Goal: Information Seeking & Learning: Learn about a topic

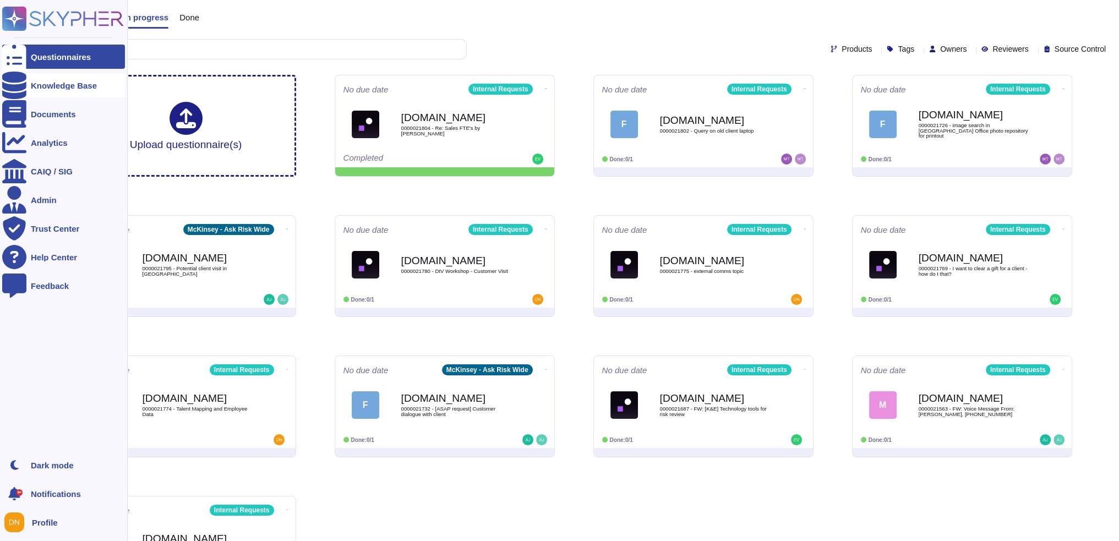
click at [24, 82] on div at bounding box center [14, 85] width 24 height 24
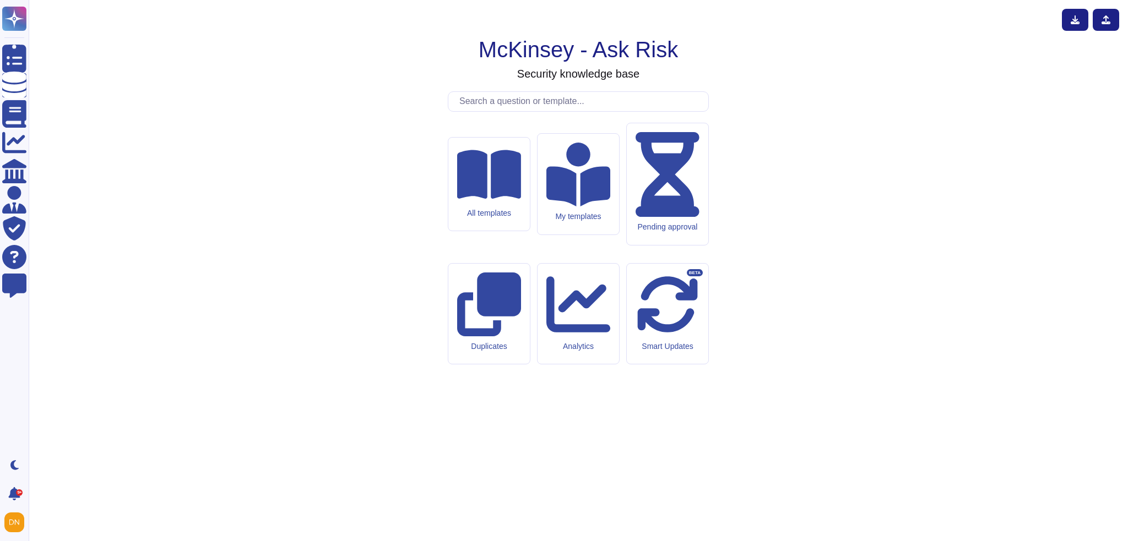
click at [512, 111] on input "text" at bounding box center [581, 101] width 254 height 19
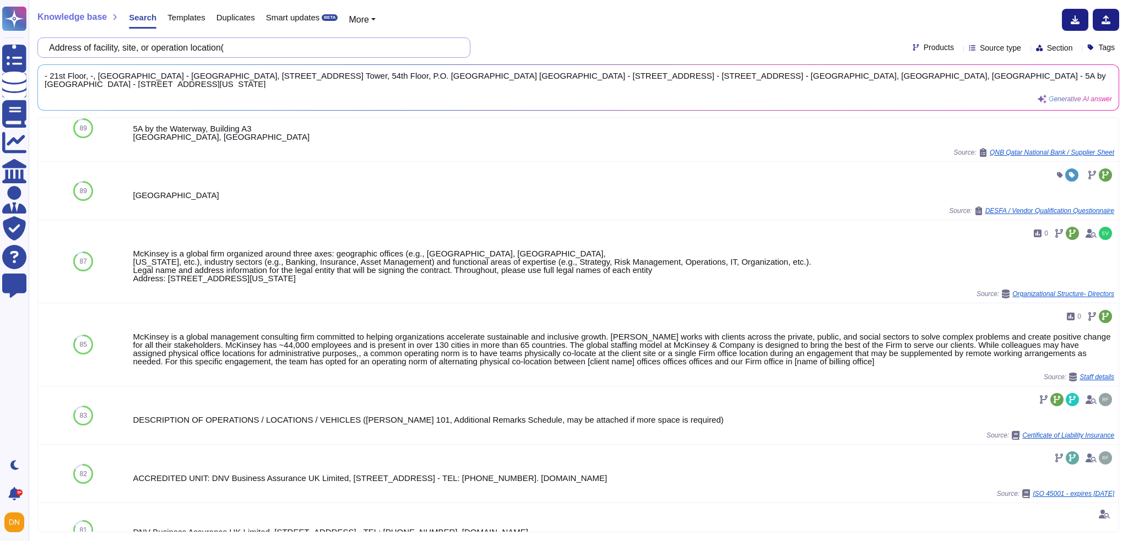
scroll to position [496, 0]
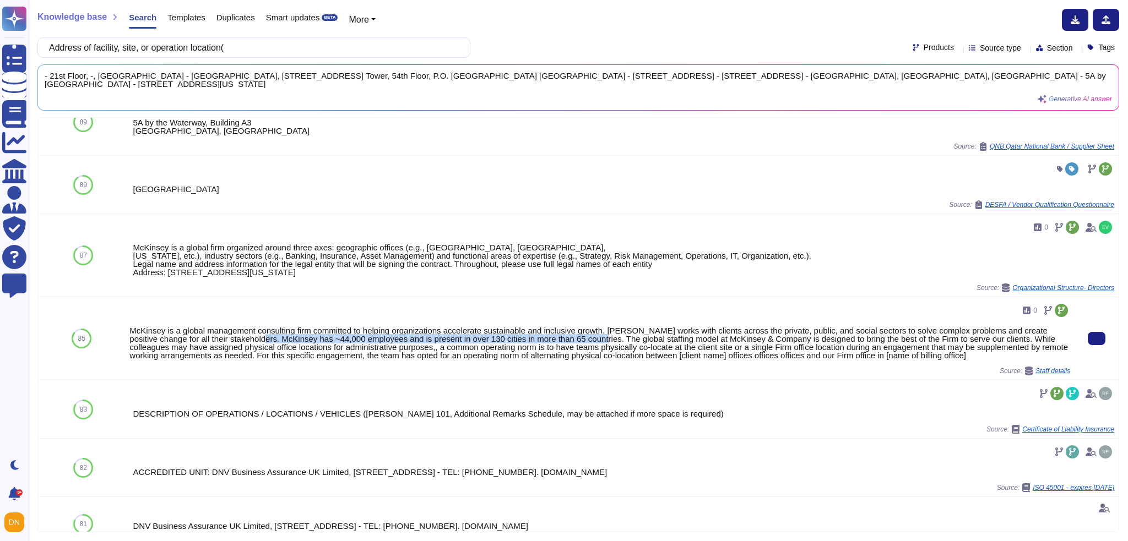
drag, startPoint x: 587, startPoint y: 382, endPoint x: 253, endPoint y: 383, distance: 333.6
click at [253, 360] on div "McKinsey is a global management consulting firm committed to helping organizati…" at bounding box center [599, 342] width 940 height 33
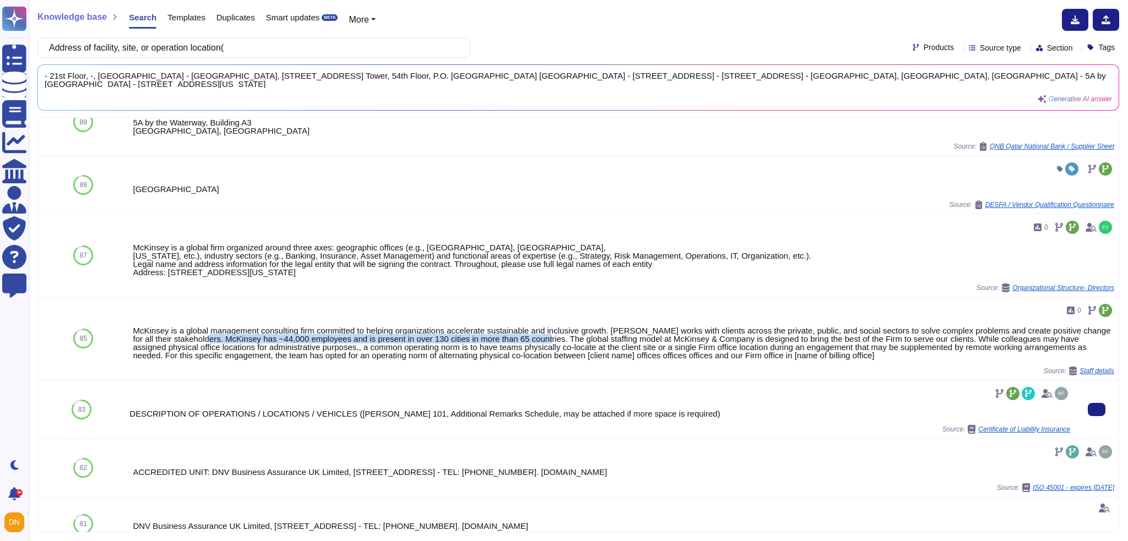
copy div "McKinsey has ~44,000 employees and is present in over 130 cities in more than 6…"
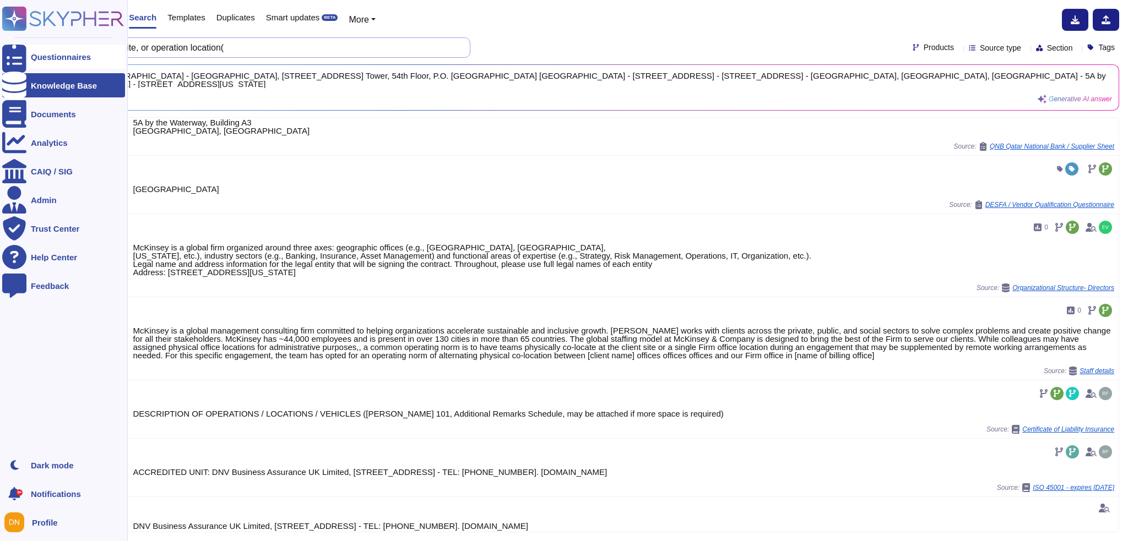
drag, startPoint x: 216, startPoint y: 45, endPoint x: 9, endPoint y: 47, distance: 207.0
click at [9, 47] on div "Questionnaires Knowledge Base Documents Analytics CAIQ / SIG Admin Trust Center…" at bounding box center [564, 270] width 1128 height 541
paste input "please describe"
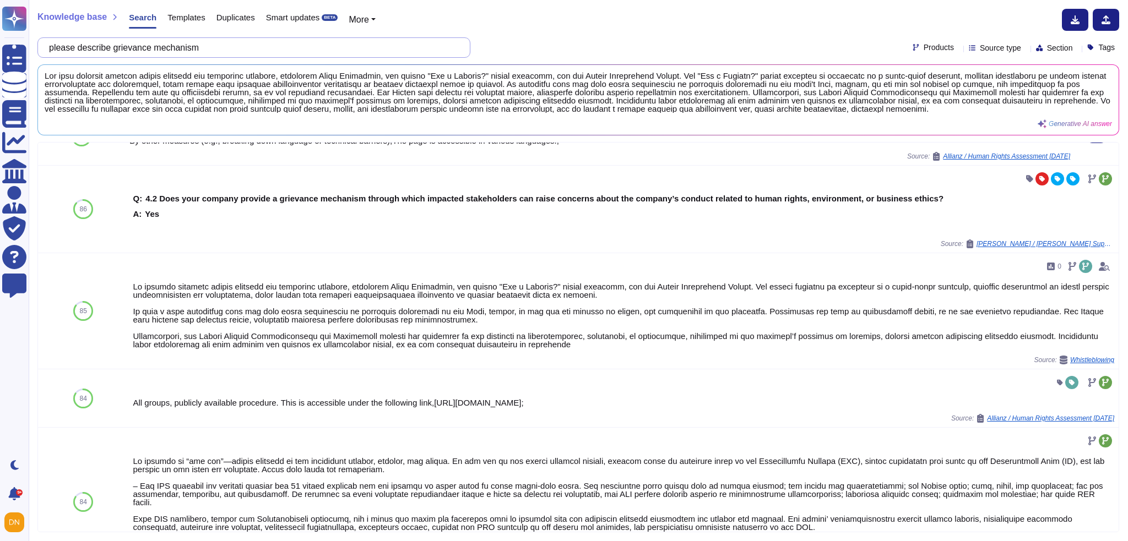
scroll to position [55, 0]
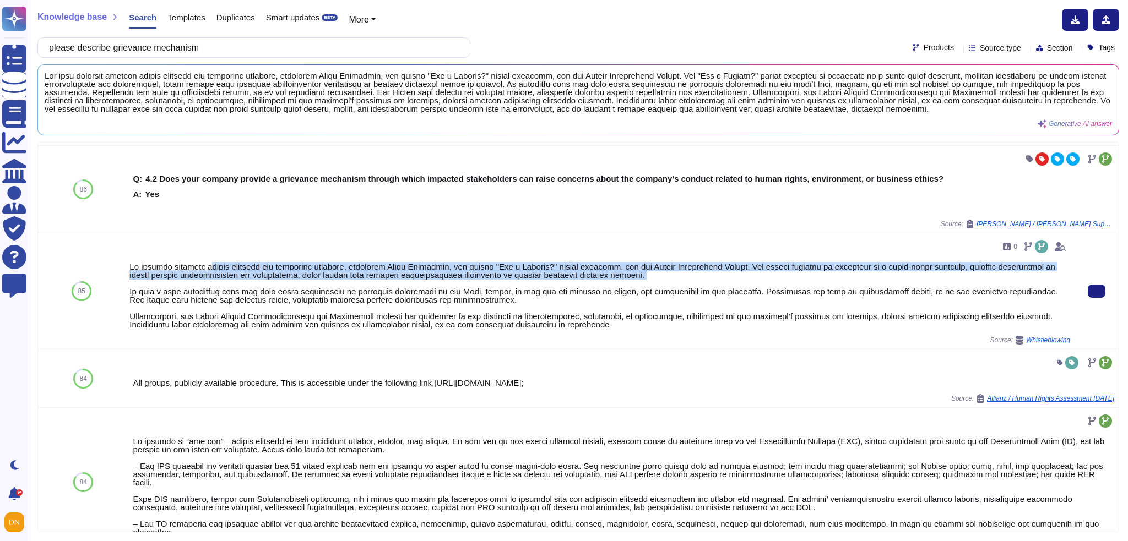
drag, startPoint x: 647, startPoint y: 279, endPoint x: 208, endPoint y: 269, distance: 439.5
click at [208, 269] on div at bounding box center [599, 296] width 940 height 66
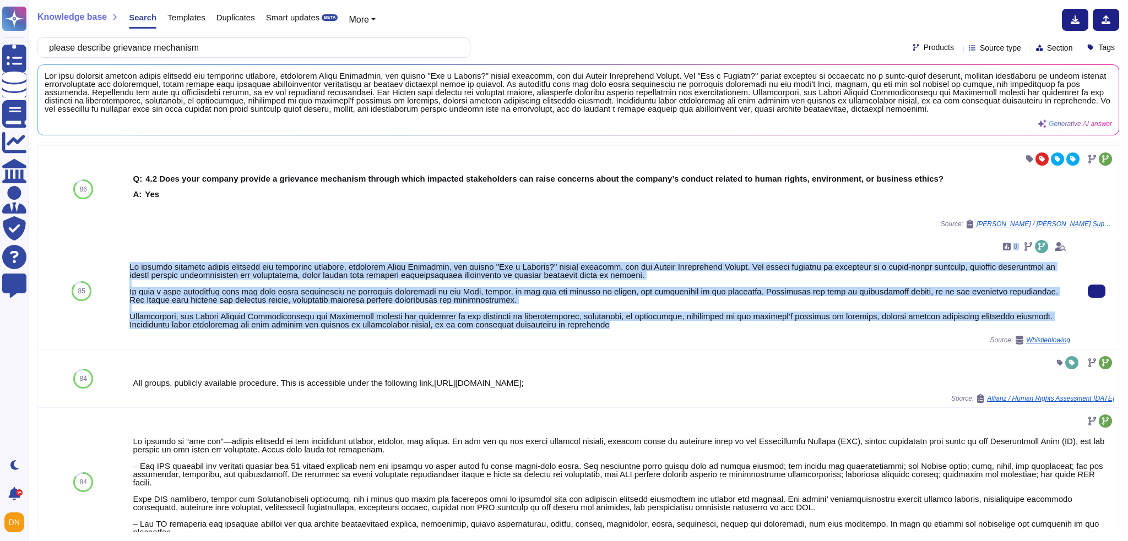
drag, startPoint x: 555, startPoint y: 325, endPoint x: 126, endPoint y: 258, distance: 434.7
click at [126, 258] on div "0 Source: Whistleblowing" at bounding box center [599, 291] width 949 height 116
copy div "5 Lo ipsumdo sitametc adipis elitsedd eiu temporinc utlabore, etdolorem Aliqu E…"
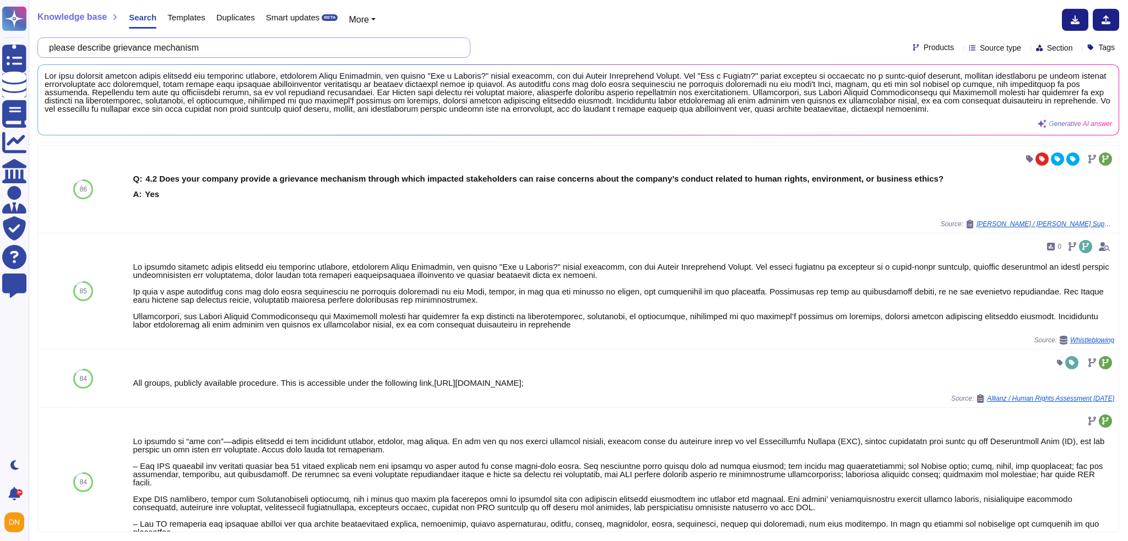
click at [232, 48] on input "please describe grievance mechanism" at bounding box center [250, 47] width 415 height 19
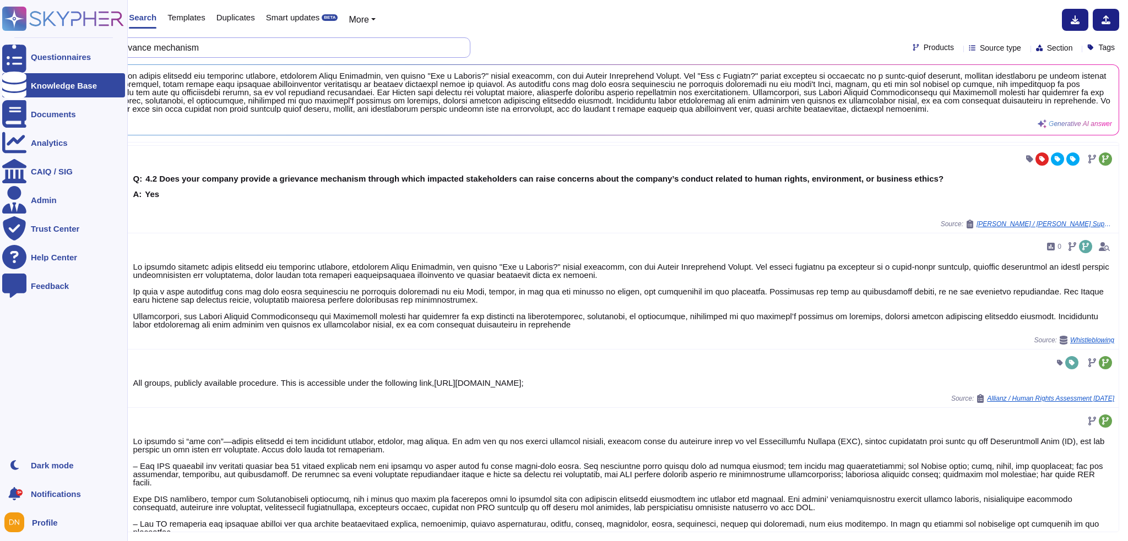
drag, startPoint x: 235, startPoint y: 56, endPoint x: 28, endPoint y: 35, distance: 208.6
click at [28, 35] on div "Questionnaires Knowledge Base Documents Analytics CAIQ / SIG Admin Trust Center…" at bounding box center [564, 270] width 1128 height 541
paste input "What action does your organisation take if modern slavery practices are suspect…"
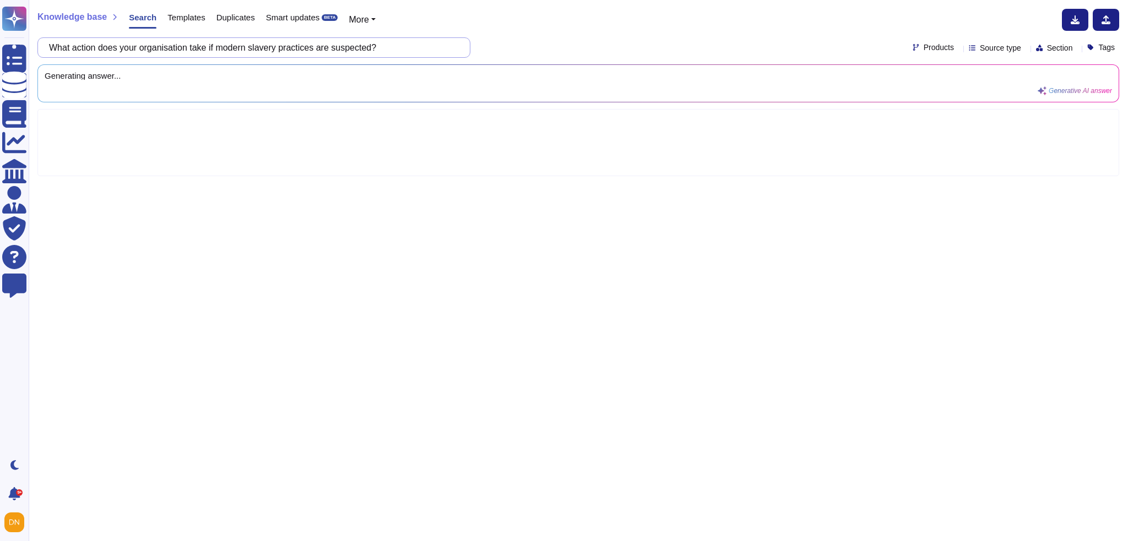
scroll to position [0, 0]
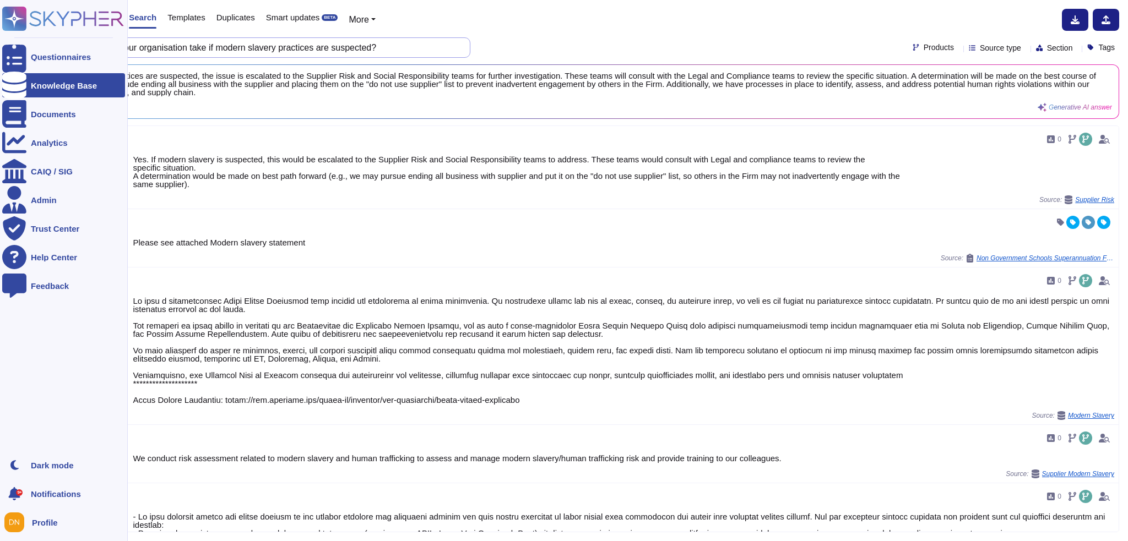
drag, startPoint x: 394, startPoint y: 51, endPoint x: 0, endPoint y: 53, distance: 393.7
click at [0, 53] on div "Questionnaires Knowledge Base Documents Analytics CAIQ / SIG Admin Trust Center…" at bounding box center [564, 270] width 1128 height 541
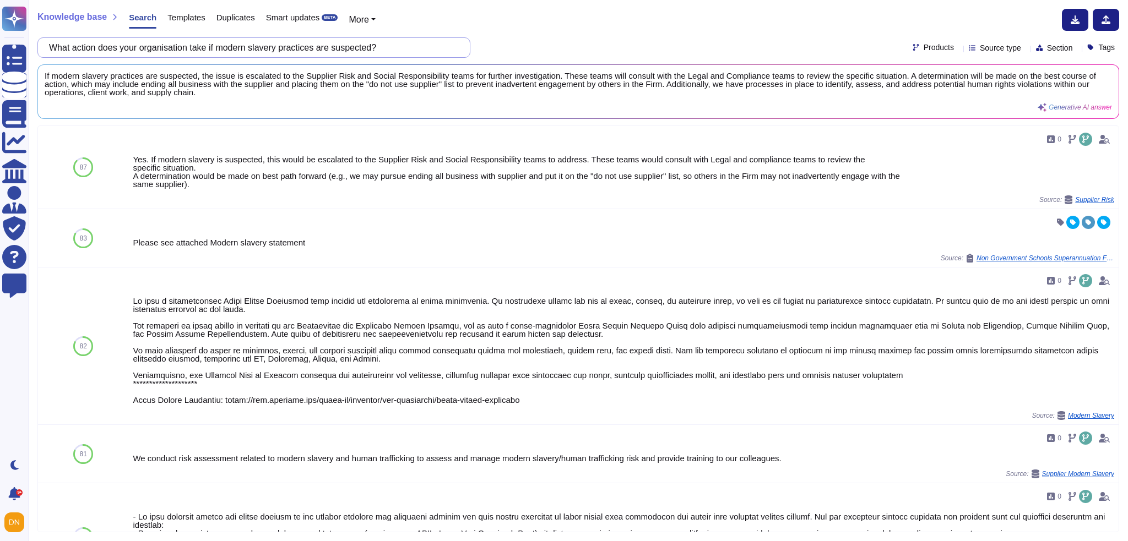
paste input "Provide a description of the goods, materials, and/or services provided"
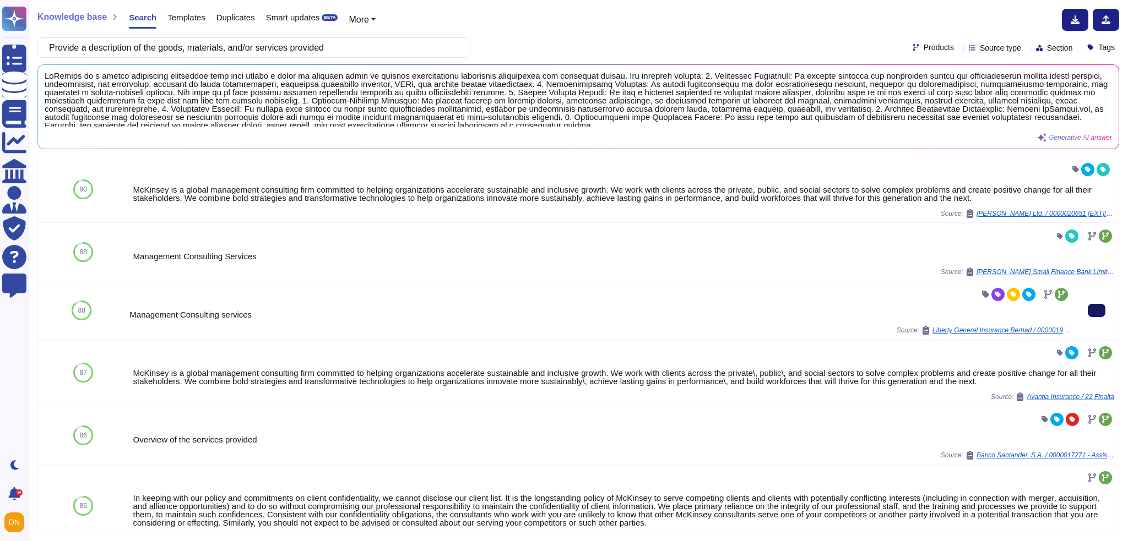
click at [1096, 311] on icon at bounding box center [1096, 311] width 0 height 0
drag, startPoint x: 345, startPoint y: 54, endPoint x: 46, endPoint y: 35, distance: 300.1
click at [46, 35] on div "Knowledge base Search Templates Duplicates Smart updates BETA More Provide a de…" at bounding box center [578, 270] width 1099 height 541
paste input "What action does your organisation take if modern slavery practices are suspect…"
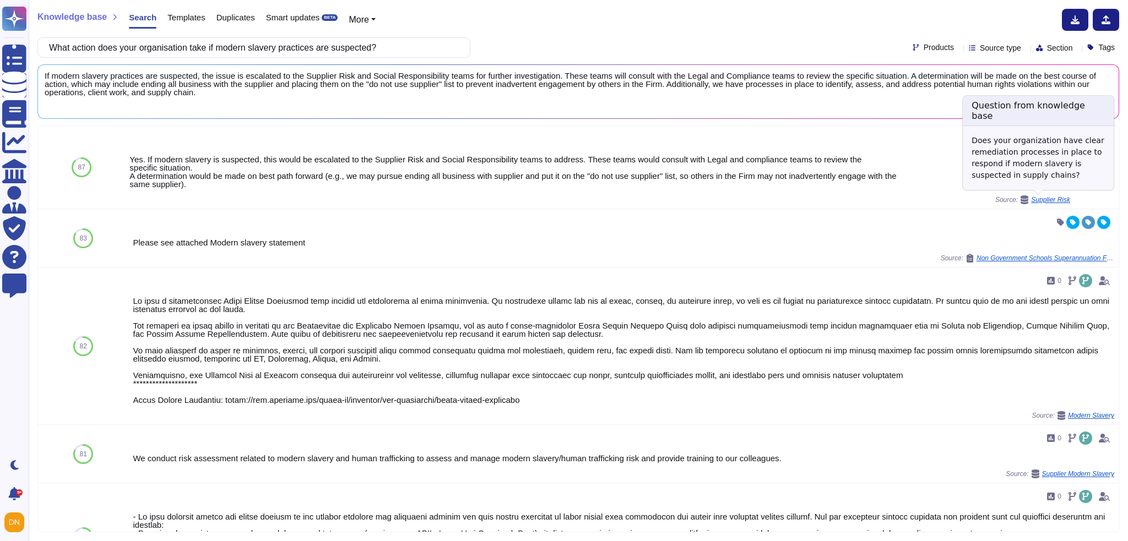
type input "What action does your organisation take if modern slavery practices are suspect…"
click at [1044, 200] on span "Supplier Risk" at bounding box center [1050, 200] width 39 height 7
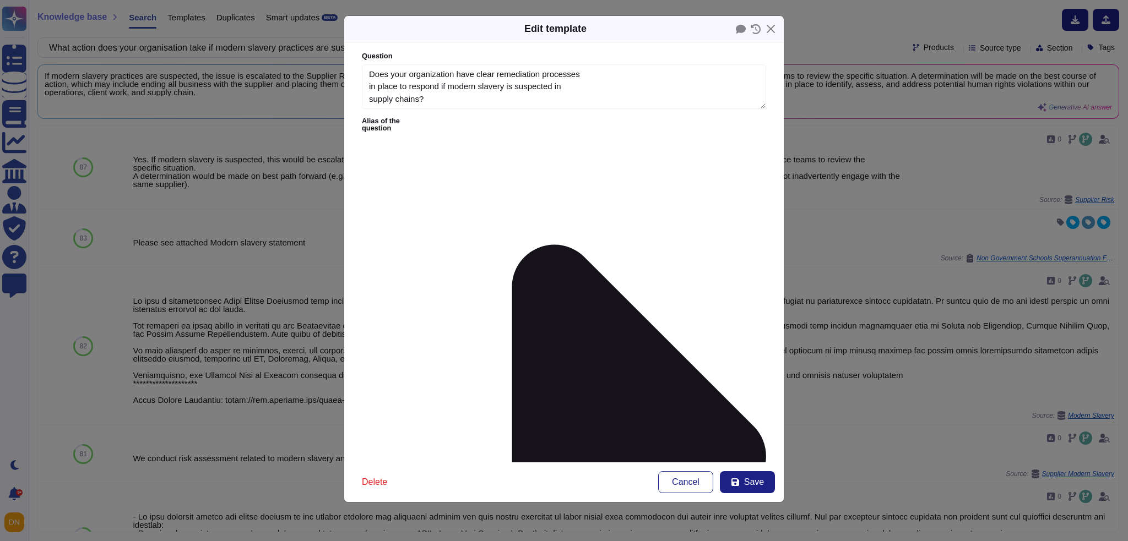
type textarea "Does your organization have clear remediation processes in place to respond if …"
type textarea "Yes. If modern slavery is suspected, this would be escalated to the Supplier Ri…"
click at [596, 77] on textarea "Does your organization have clear remediation processes in place to respond if …" at bounding box center [564, 86] width 404 height 45
type textarea "Does your organization have clear remediation processes in place to respond if …"
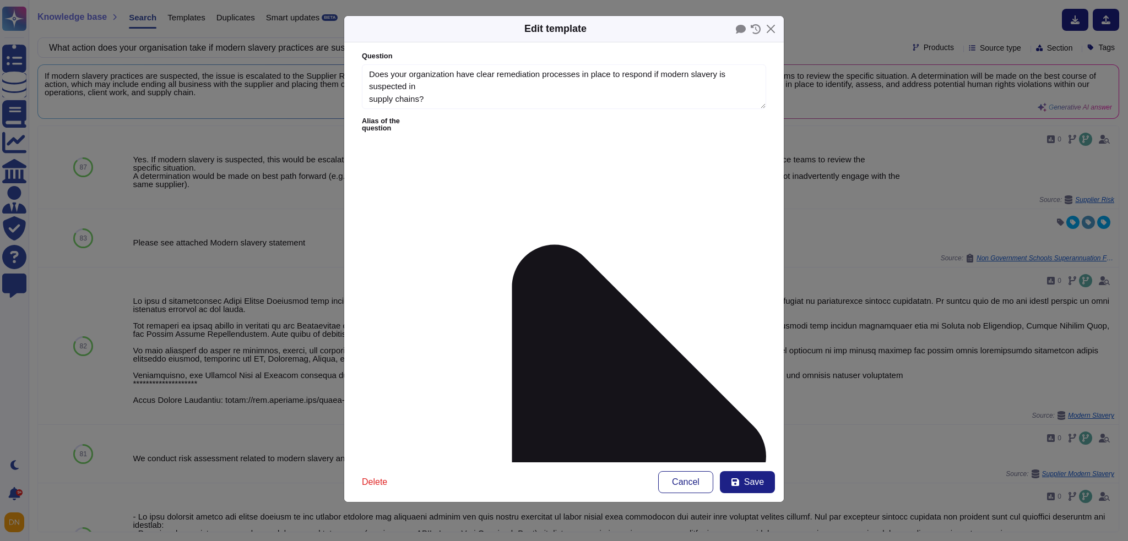
drag, startPoint x: 753, startPoint y: 200, endPoint x: 762, endPoint y: 277, distance: 77.6
click at [762, 277] on form "Question Does your organization have clear remediation processes in place to re…" at bounding box center [563, 252] width 439 height 420
drag, startPoint x: 438, startPoint y: 233, endPoint x: 350, endPoint y: 147, distance: 123.4
click at [350, 147] on form "Question Does your organization have clear remediation processes in place to re…" at bounding box center [563, 252] width 439 height 420
type textarea "Yes. If modern slavery is suspected, this would be escalated to the Supplier Ri…"
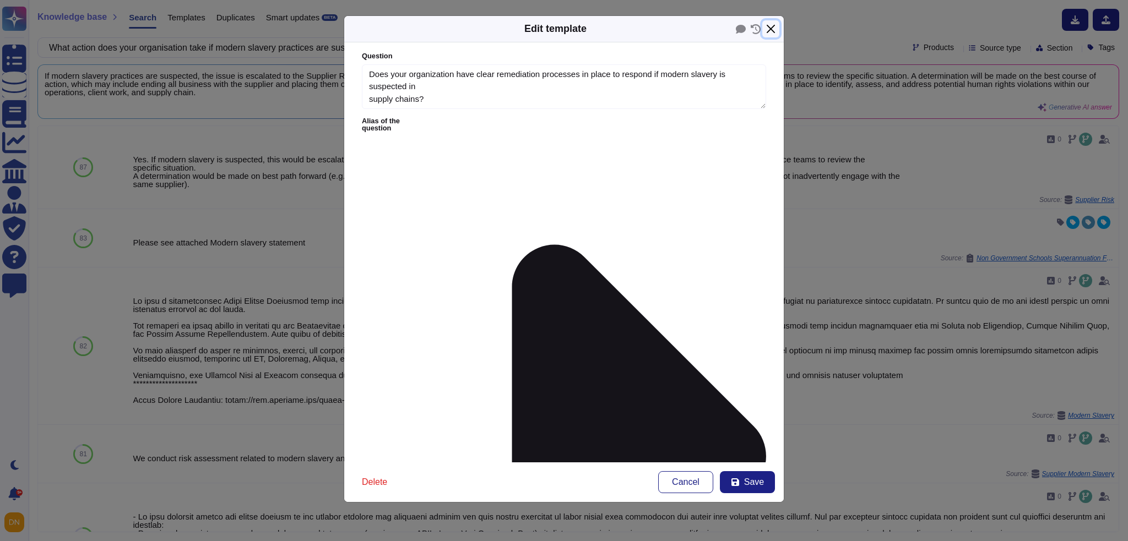
click at [769, 32] on button "Close" at bounding box center [770, 28] width 17 height 17
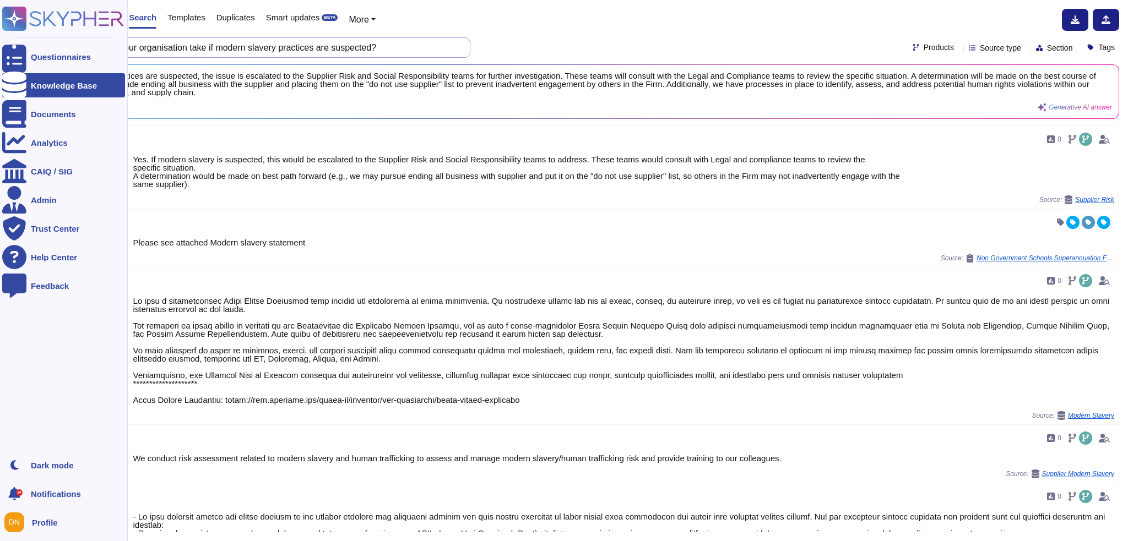
drag, startPoint x: 401, startPoint y: 43, endPoint x: 0, endPoint y: 47, distance: 400.8
click at [0, 47] on div "Questionnaires Knowledge Base Documents Analytics CAIQ / SIG Admin Trust Center…" at bounding box center [564, 270] width 1128 height 541
paste input "Does your organisation conduct due diligence for modern slavery risks on your s…"
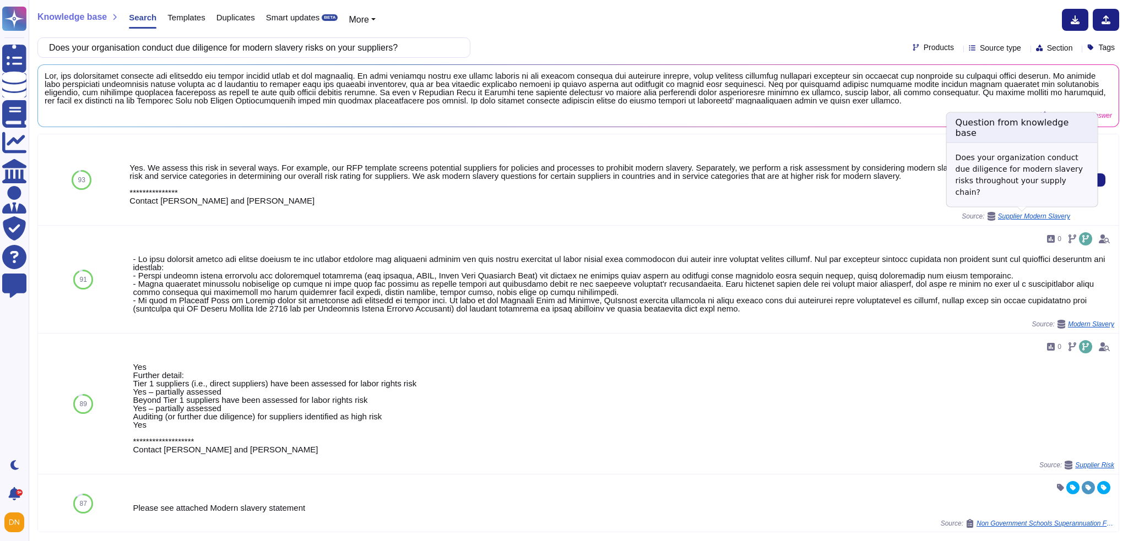
type input "Does your organisation conduct due diligence for modern slavery risks on your s…"
click at [1022, 216] on span "Supplier Modern Slavery" at bounding box center [1034, 216] width 72 height 7
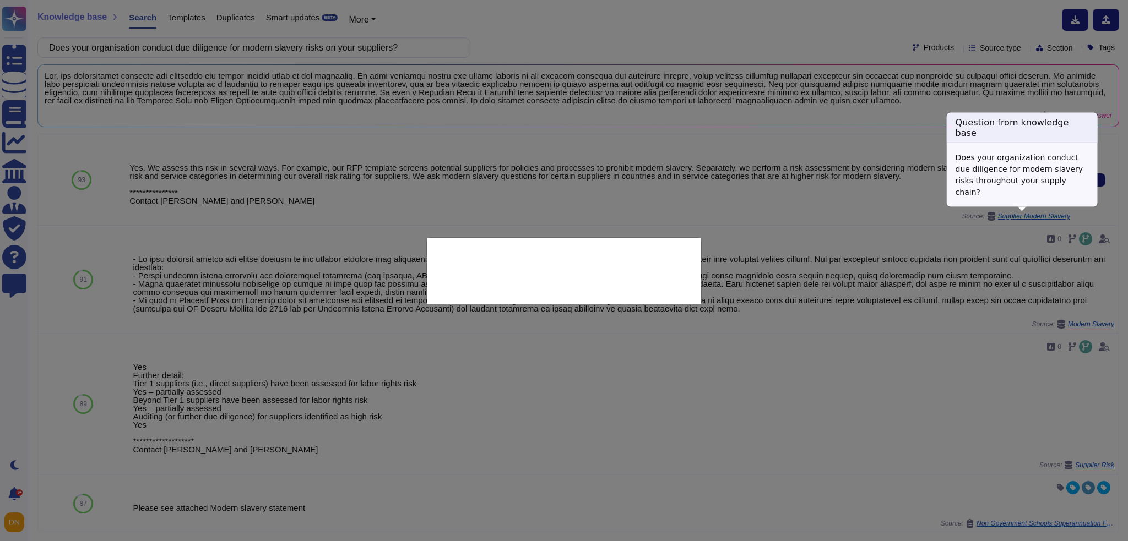
type textarea "Does your organization conduct due diligence for modern slavery risks throughou…"
type textarea "**********"
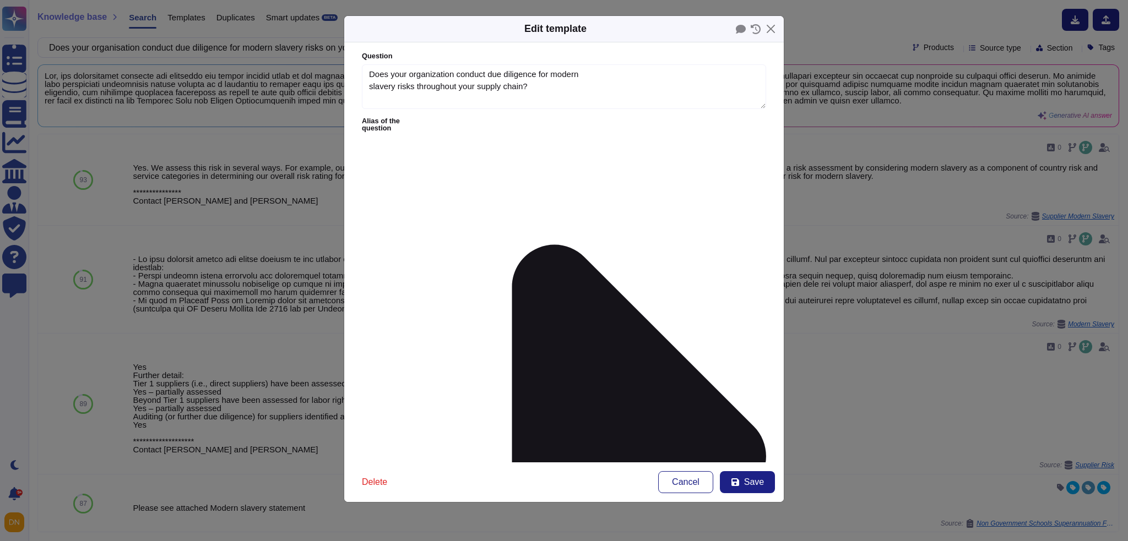
type textarea "Does your organization conduct due diligence for modern slavery risks throughou…"
type textarea "**********"
drag, startPoint x: 385, startPoint y: 154, endPoint x: 600, endPoint y: 164, distance: 214.4
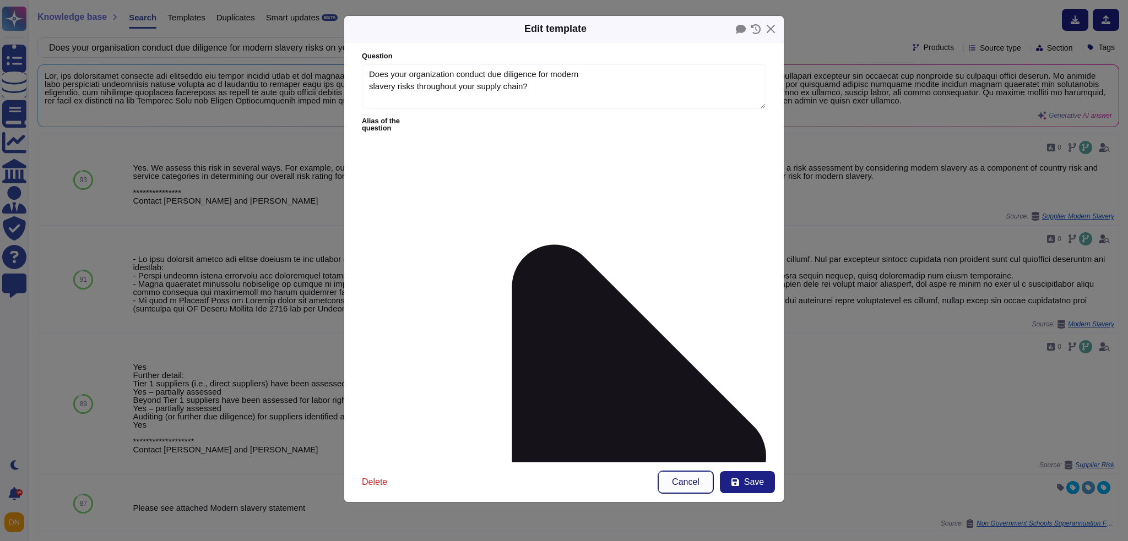
click at [704, 480] on button "Cancel" at bounding box center [685, 482] width 55 height 22
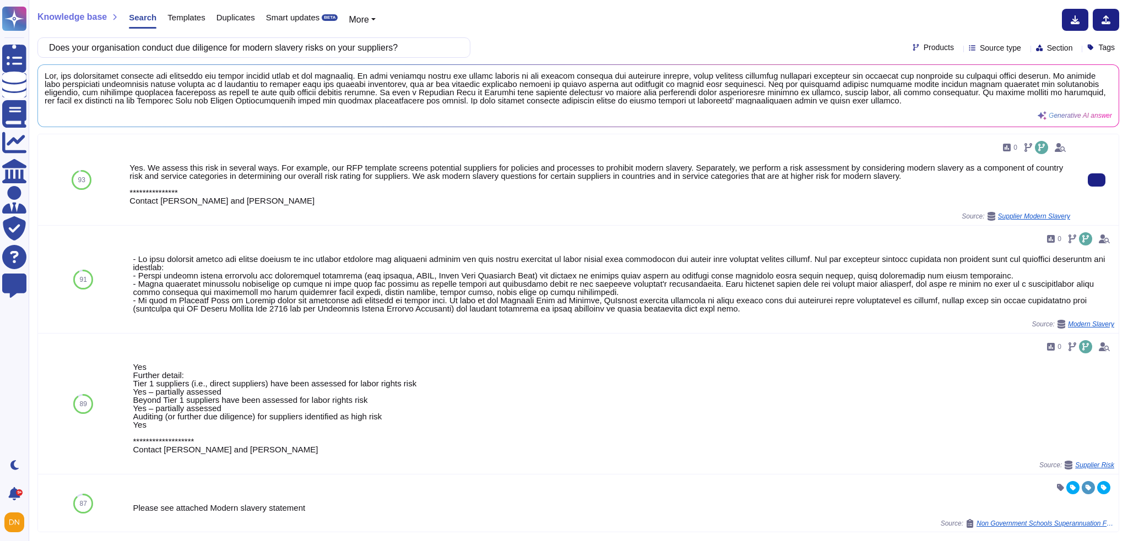
click at [1058, 216] on span "Supplier Modern Slavery" at bounding box center [1034, 216] width 72 height 7
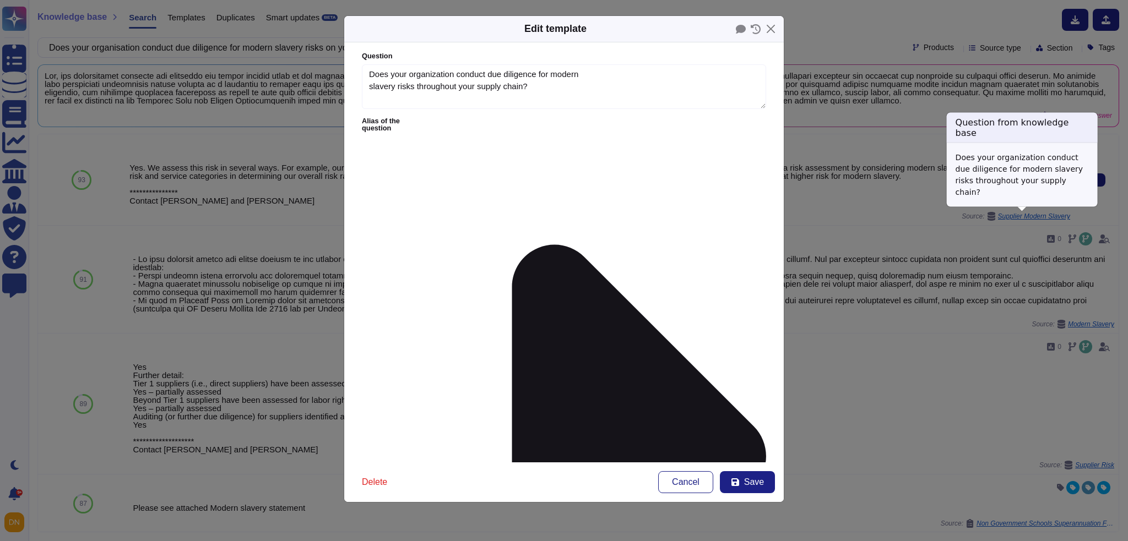
type textarea "Does your organization conduct due diligence for modern slavery risks throughou…"
type textarea "**********"
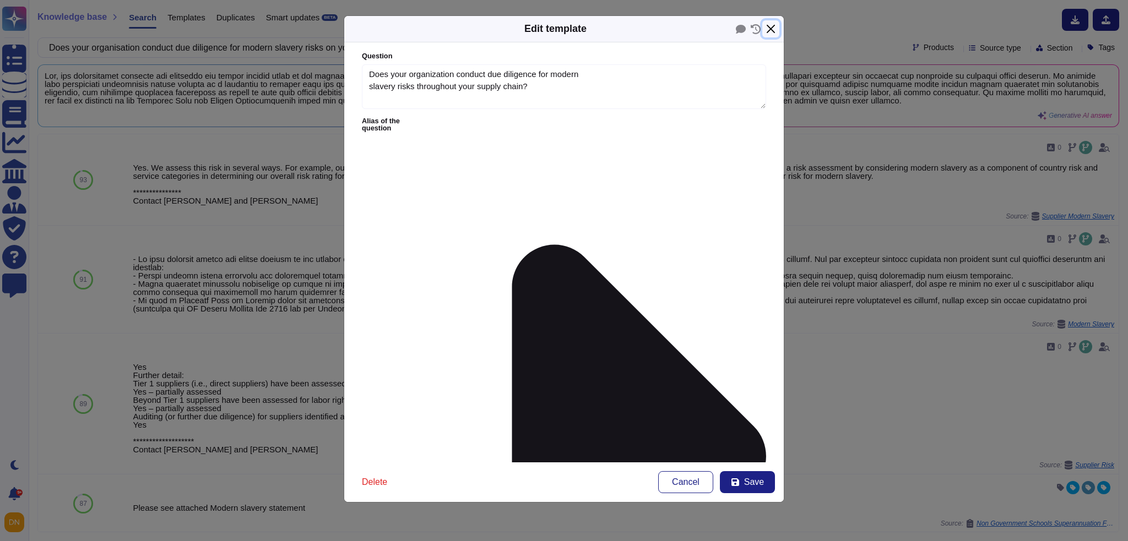
click at [771, 25] on button "Close" at bounding box center [770, 28] width 17 height 17
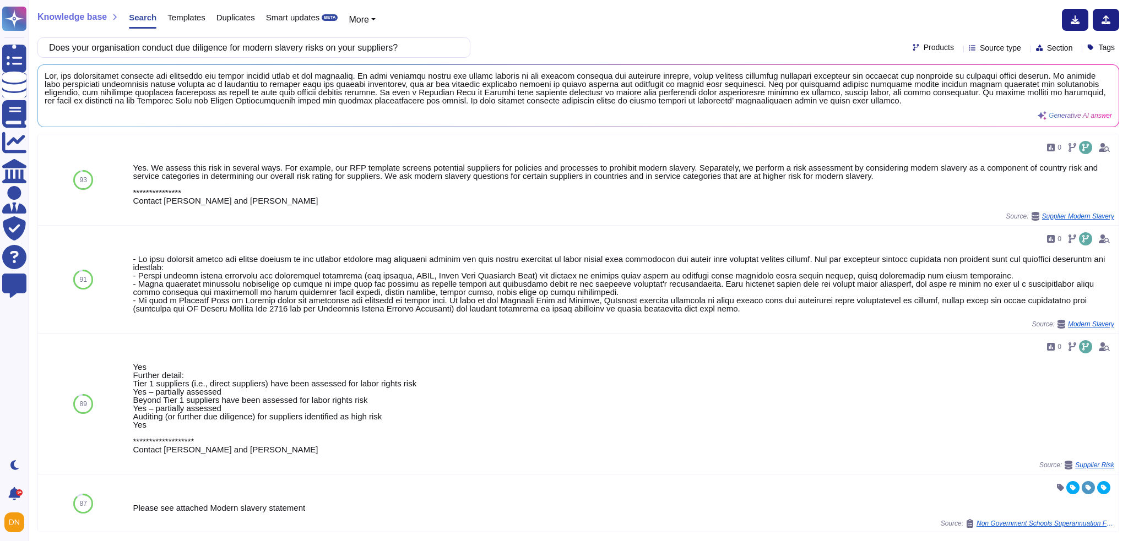
click at [188, 15] on span "Templates" at bounding box center [185, 17] width 37 height 8
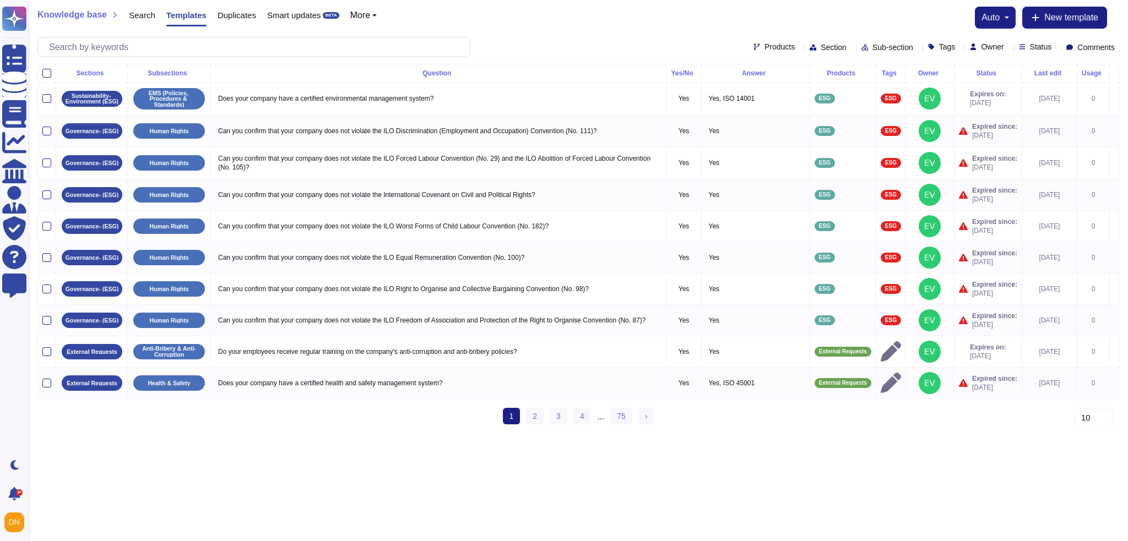
click at [872, 46] on span "Sub-section" at bounding box center [892, 47] width 41 height 8
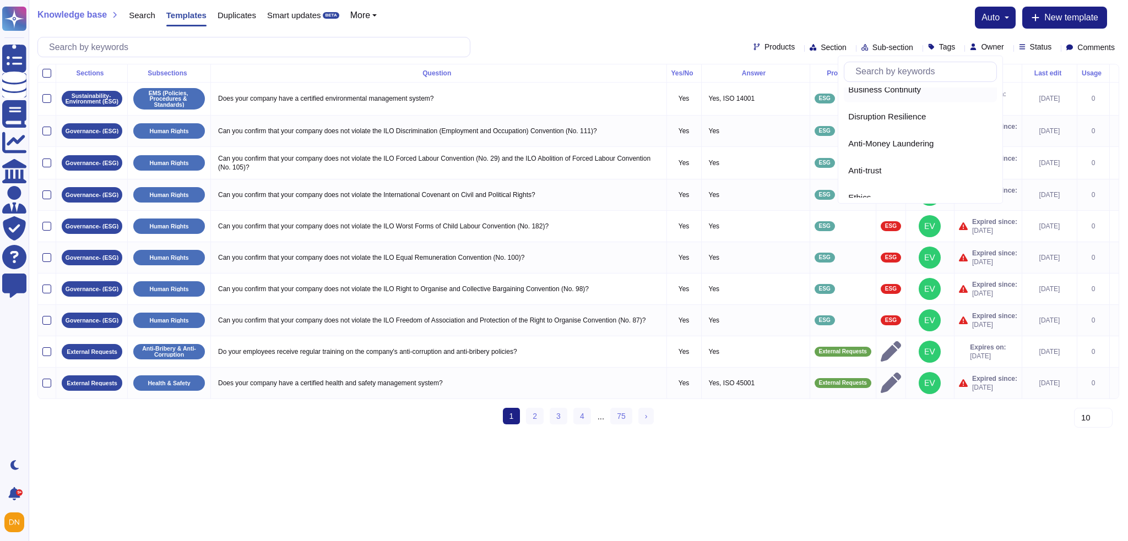
scroll to position [165, 0]
type input "supp"
click at [890, 176] on span "Supplier Modern Slavery" at bounding box center [893, 176] width 90 height 10
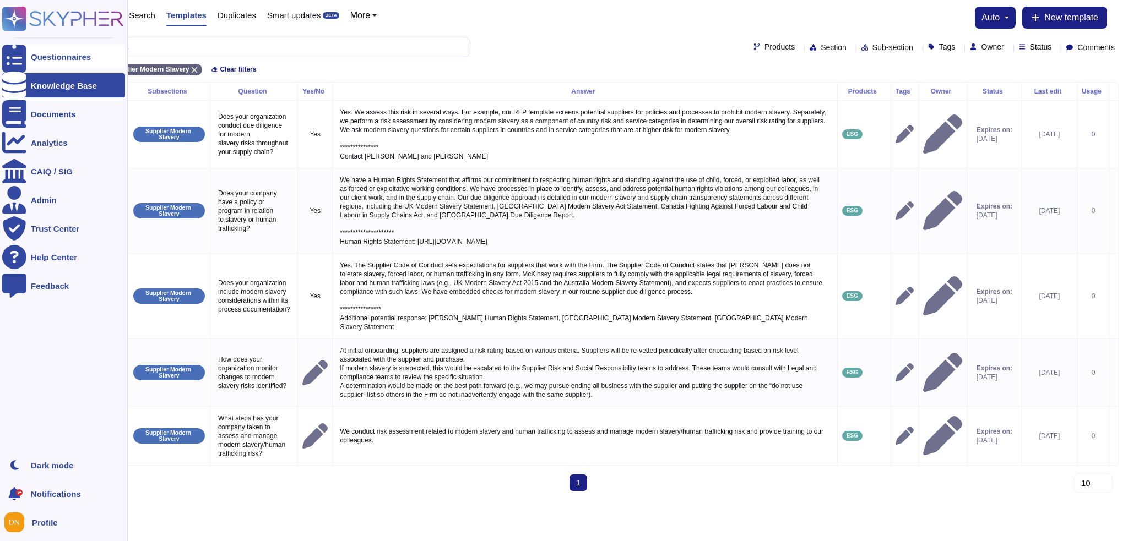
click at [13, 55] on icon at bounding box center [14, 57] width 24 height 32
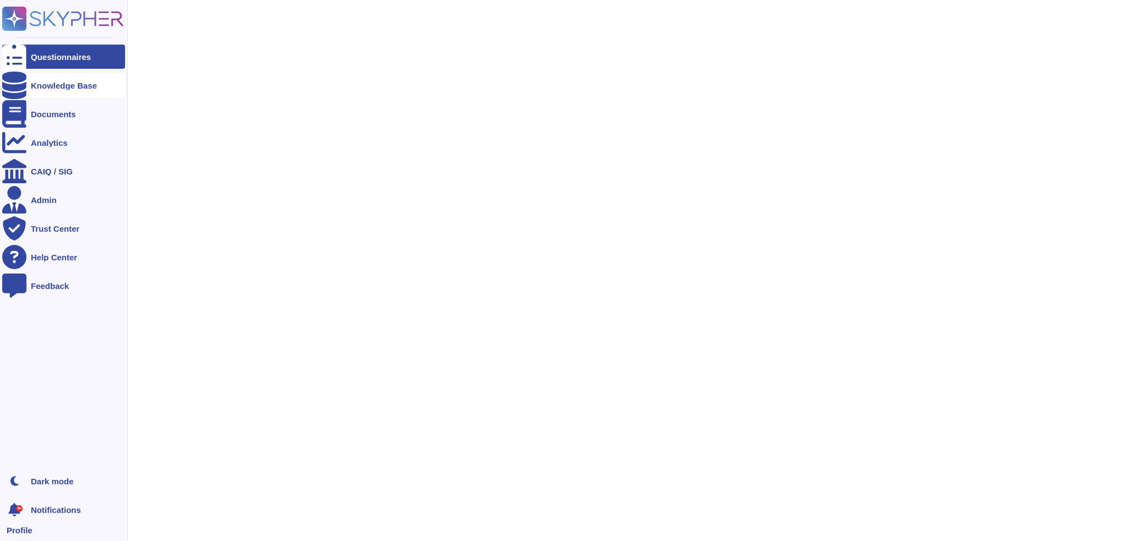
click at [58, 81] on div "Knowledge Base" at bounding box center [64, 85] width 66 height 8
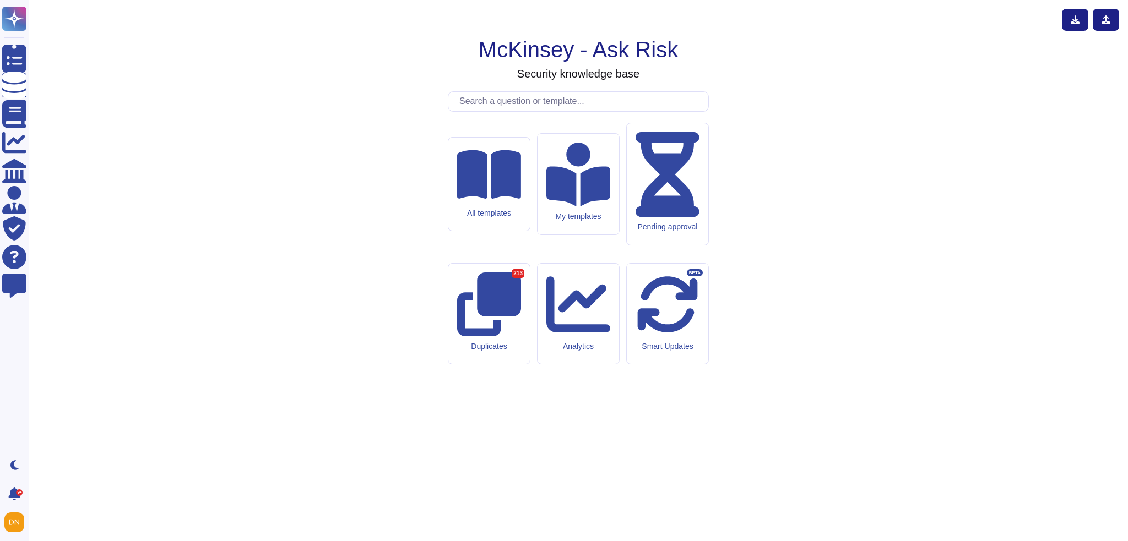
click at [546, 111] on input "text" at bounding box center [581, 101] width 254 height 19
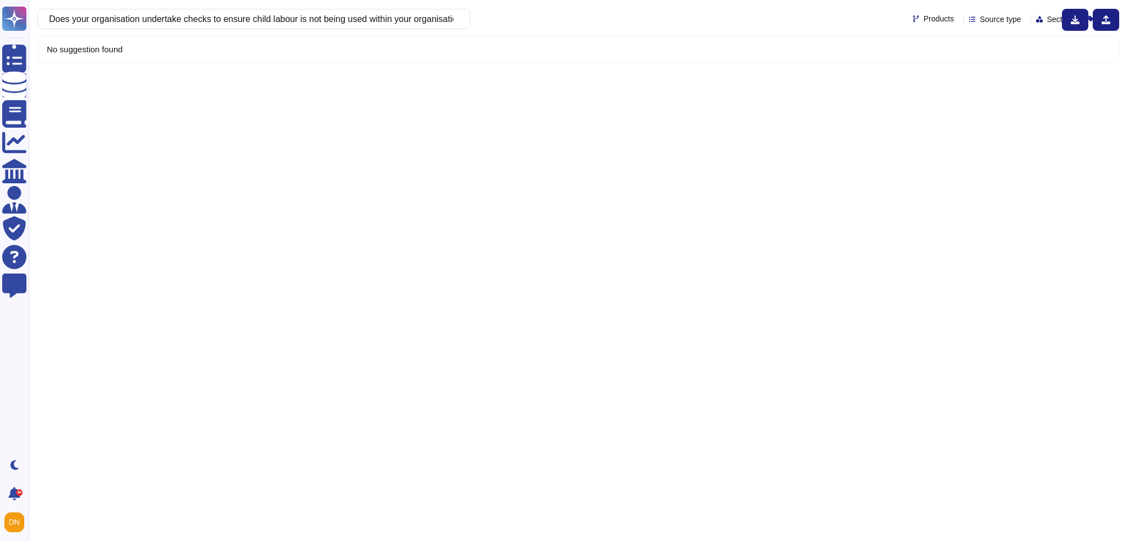
scroll to position [0, 97]
